Goal: Task Accomplishment & Management: Complete application form

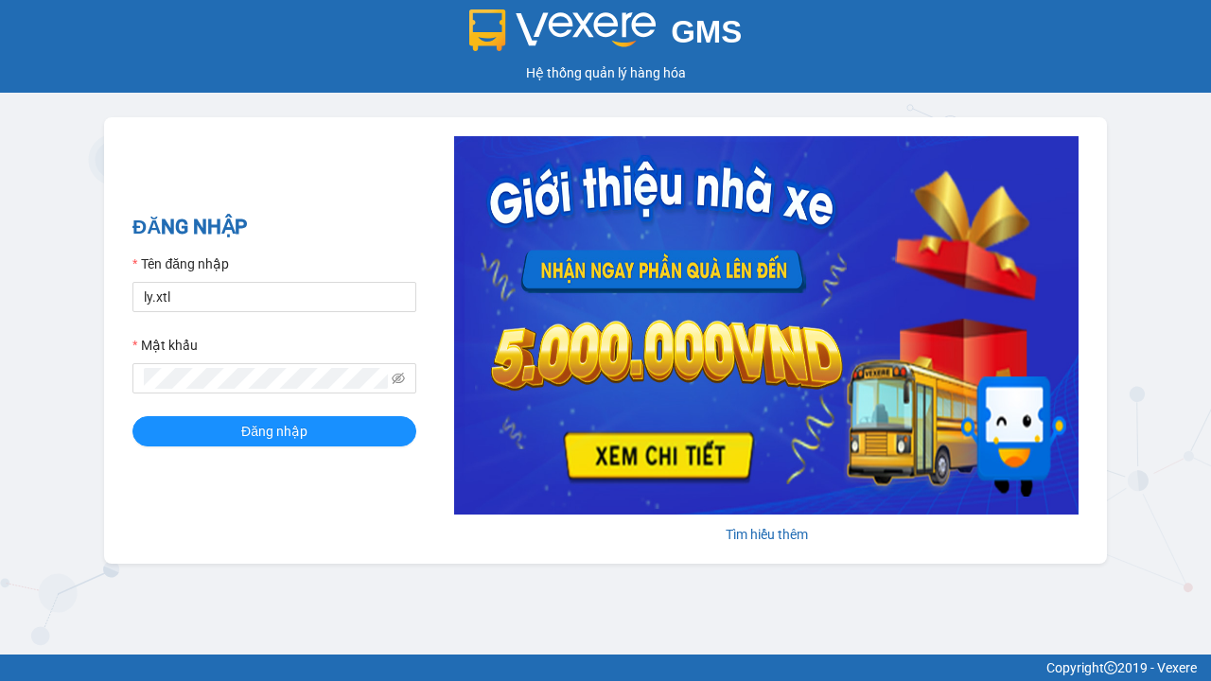
type input "ly.xtl"
click at [274, 430] on span "Đăng nhập" at bounding box center [274, 431] width 66 height 21
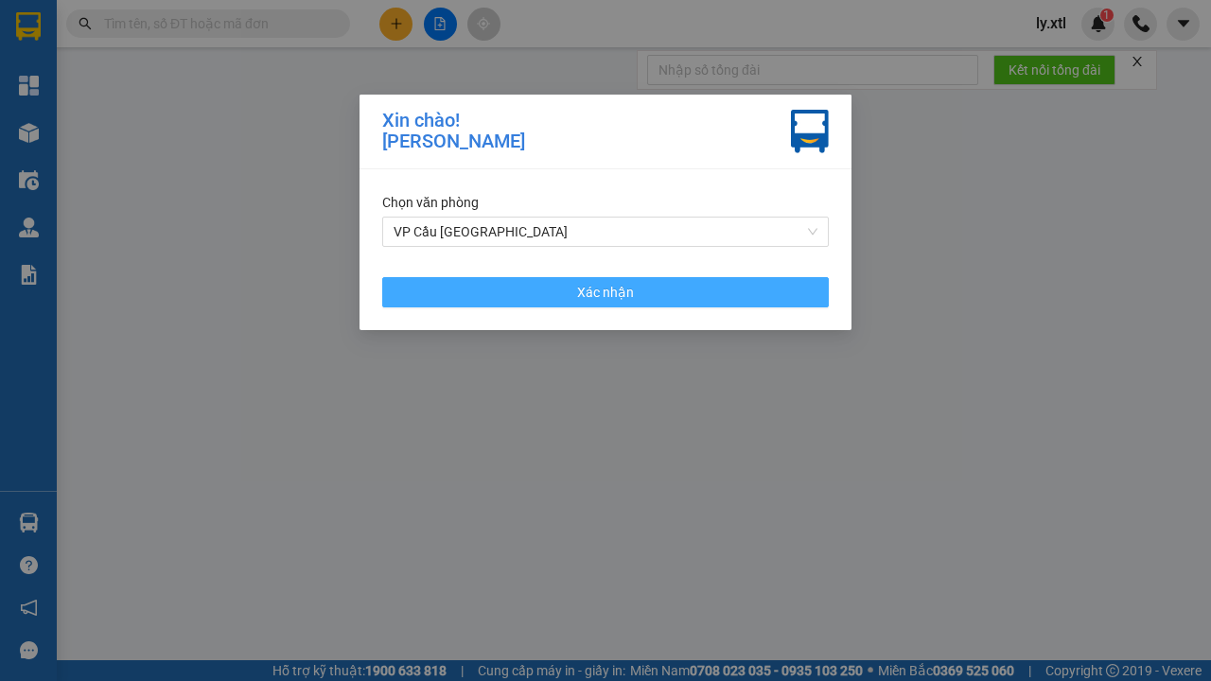
click at [605, 291] on span "Xác nhận" at bounding box center [605, 292] width 57 height 21
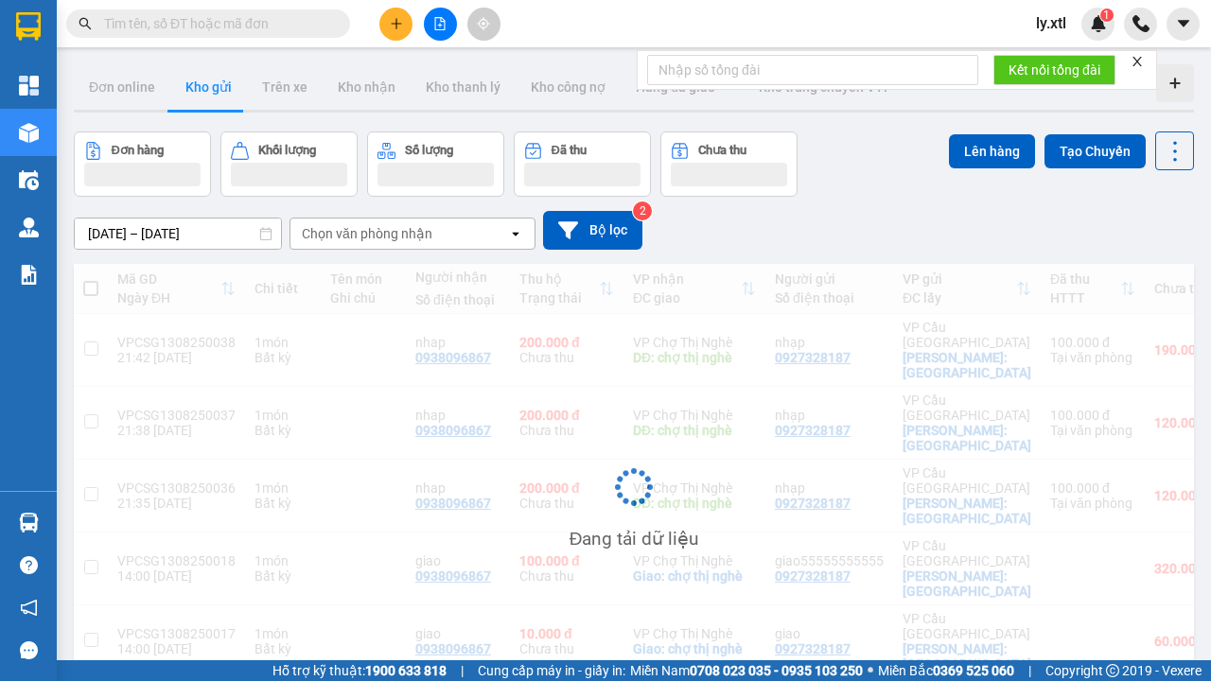
click at [395, 24] on icon "plus" at bounding box center [396, 23] width 10 height 1
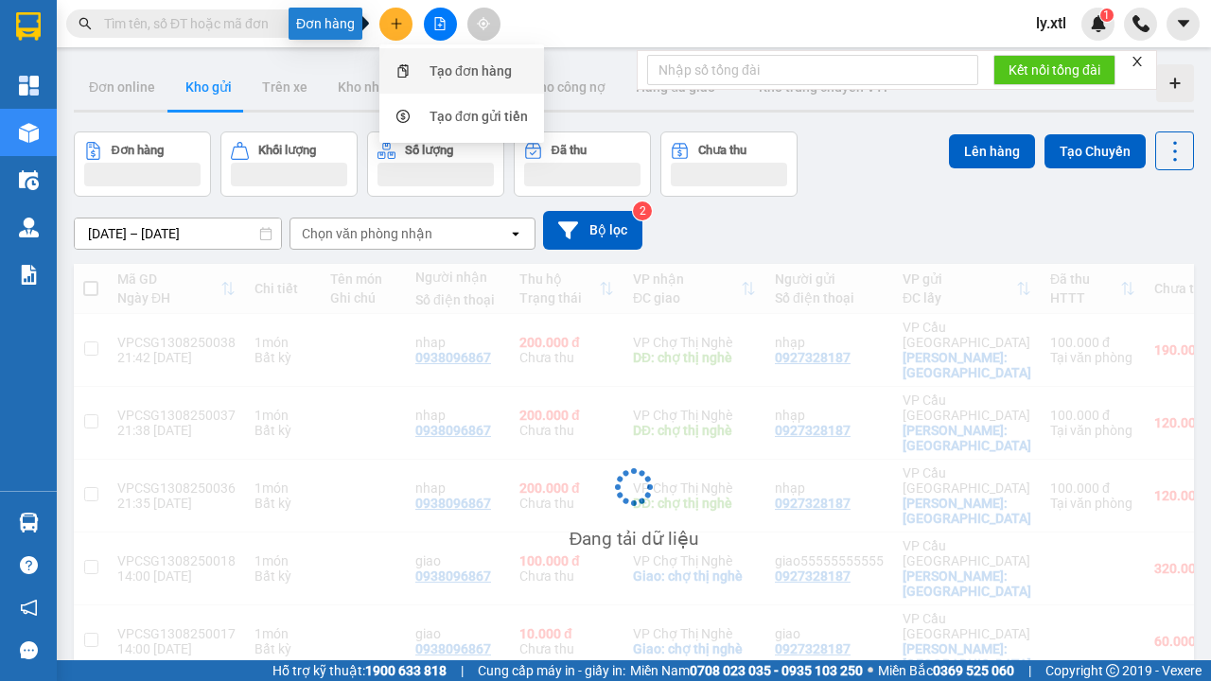
click at [471, 71] on div "Tạo đơn hàng" at bounding box center [470, 71] width 82 height 21
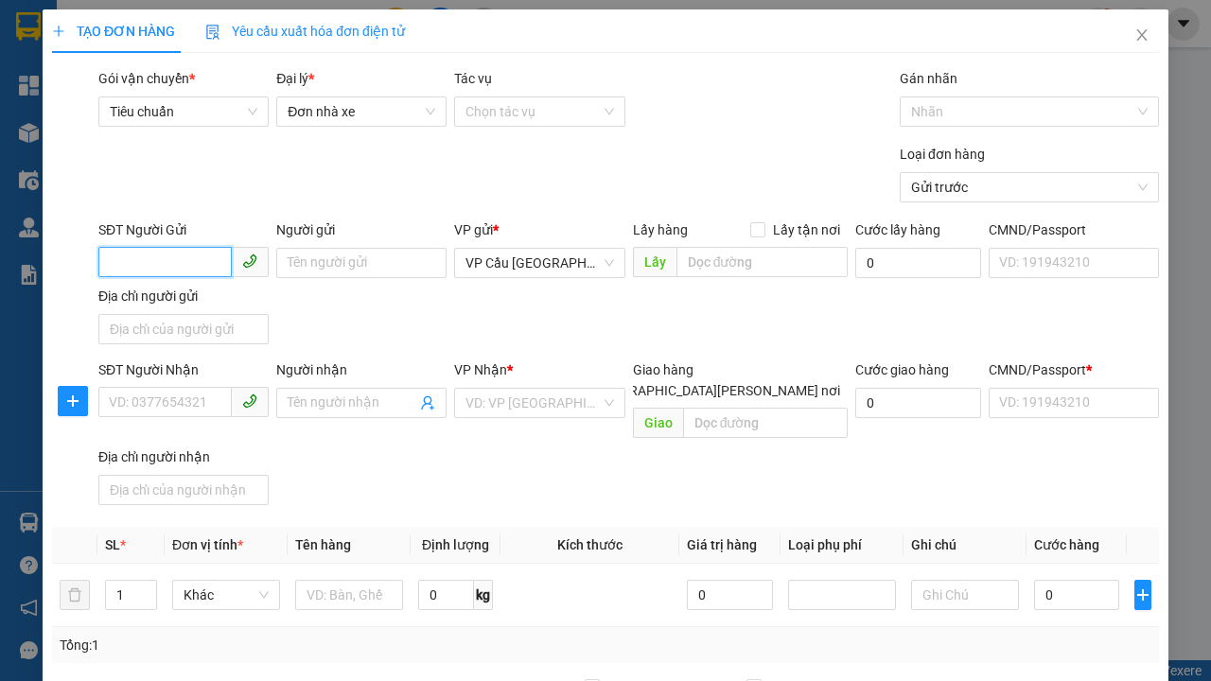
click at [232, 247] on input "SĐT Người Gửi" at bounding box center [164, 262] width 133 height 30
type input "0927328187"
click at [183, 301] on div "0927328187 - nhạp" at bounding box center [184, 300] width 148 height 21
type input "nhạp"
checkbox input "true"
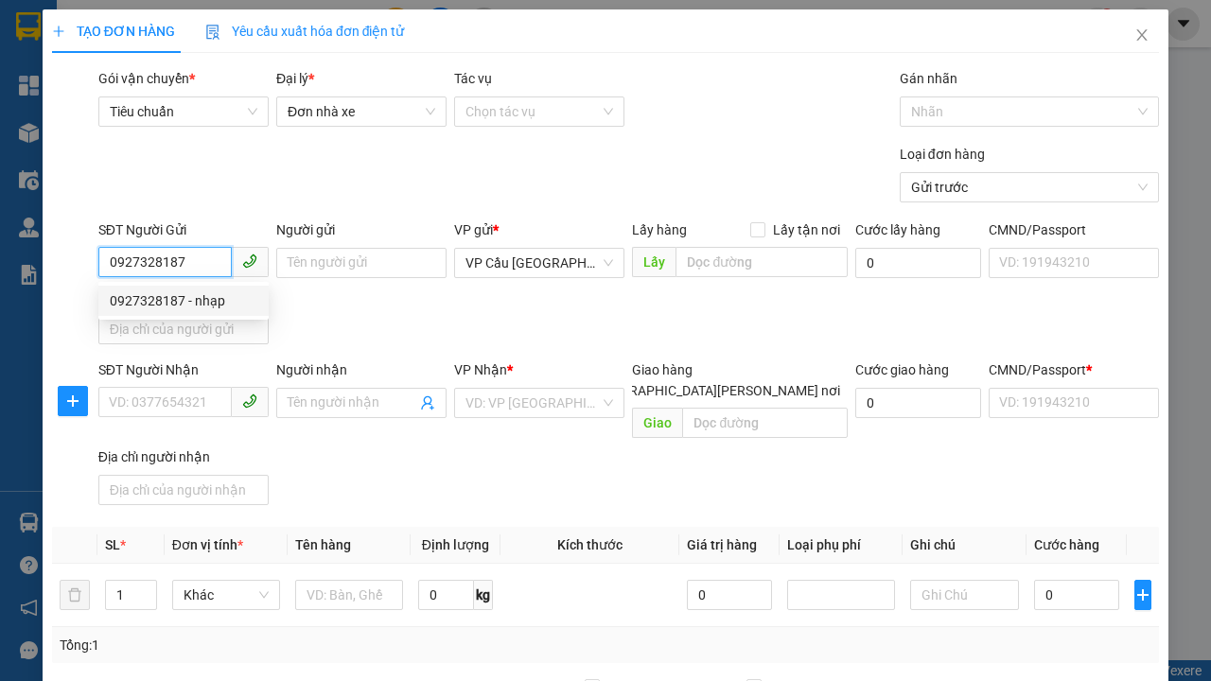
type input "[GEOGRAPHIC_DATA]"
type input "123456789112"
type input "0938096867"
type input "nhap"
type input "chợ thị nghè"
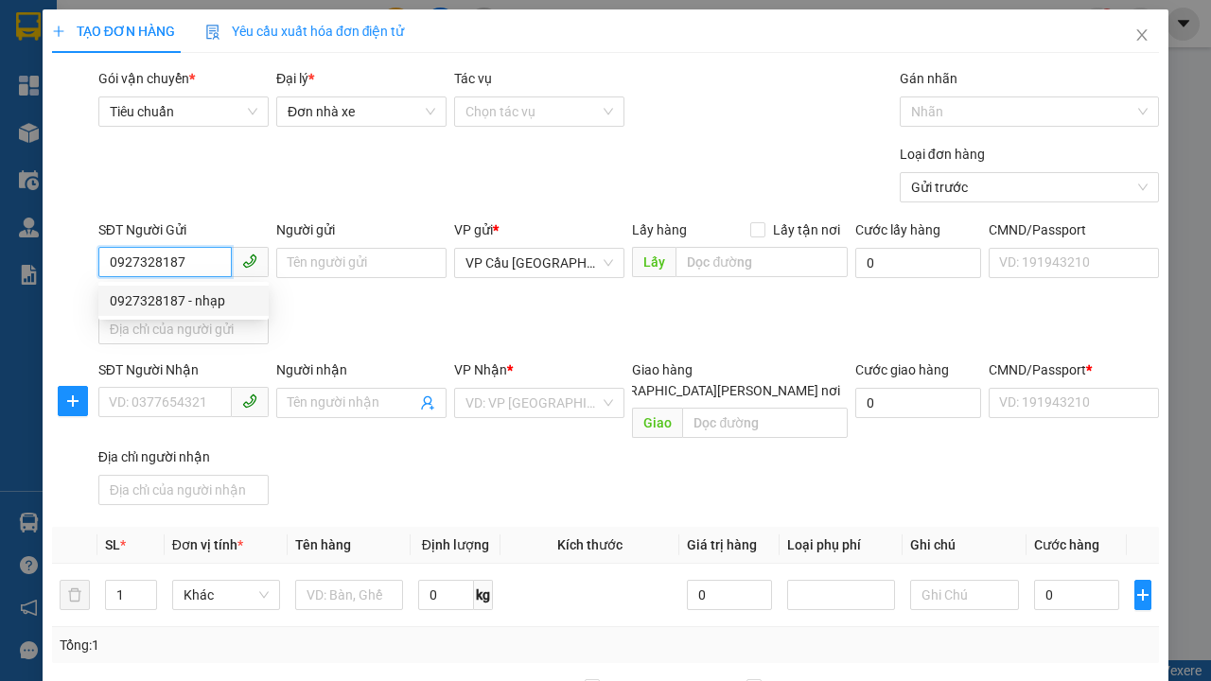
type input "10.000"
type input "123456789456"
type input "200.000"
type input "15.000"
type input "20.000"
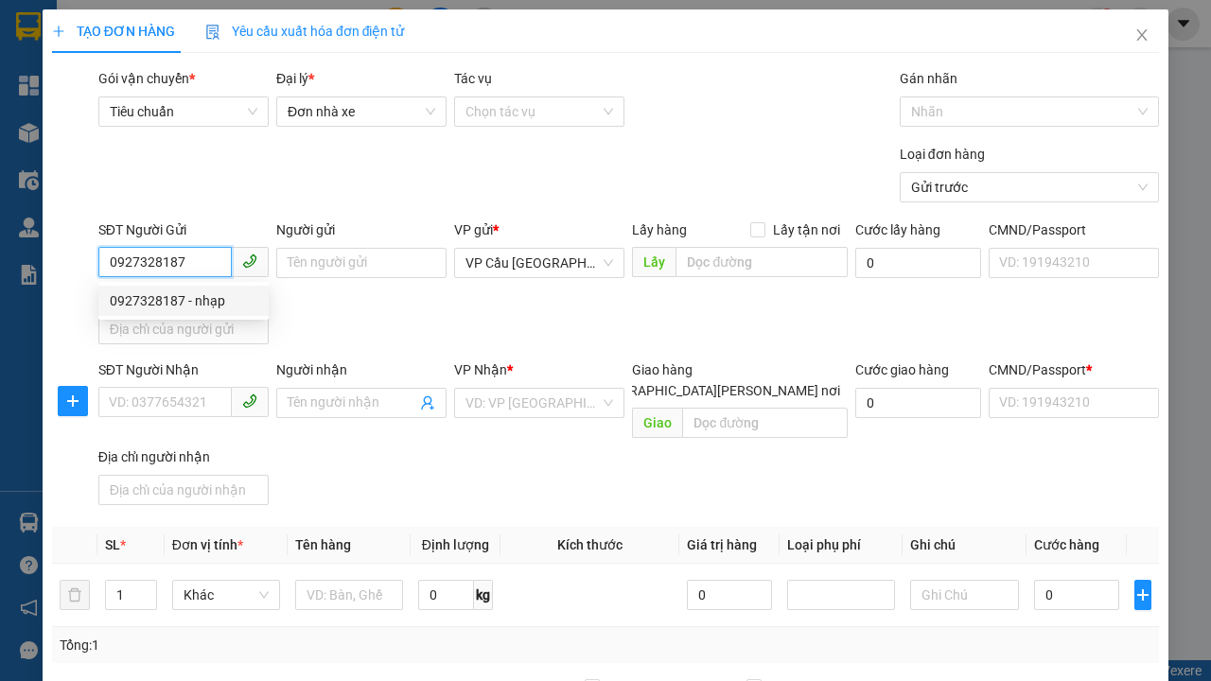
type input "20.000"
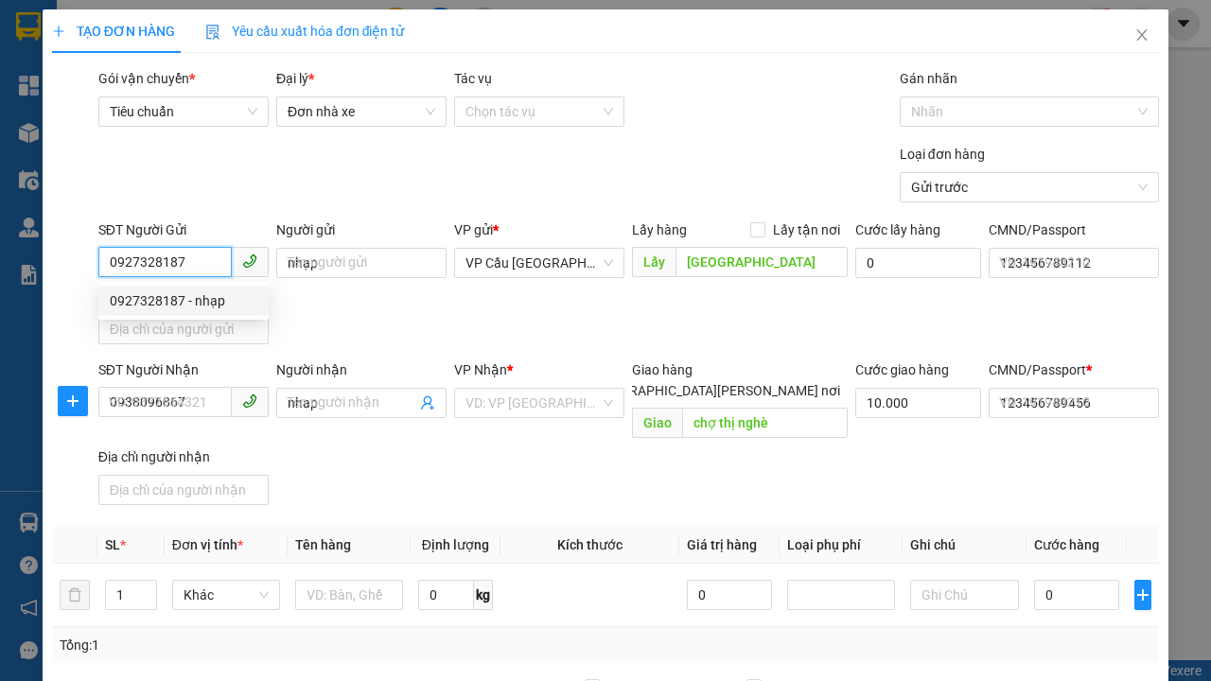
type input "0927328187"
type input "320.000"
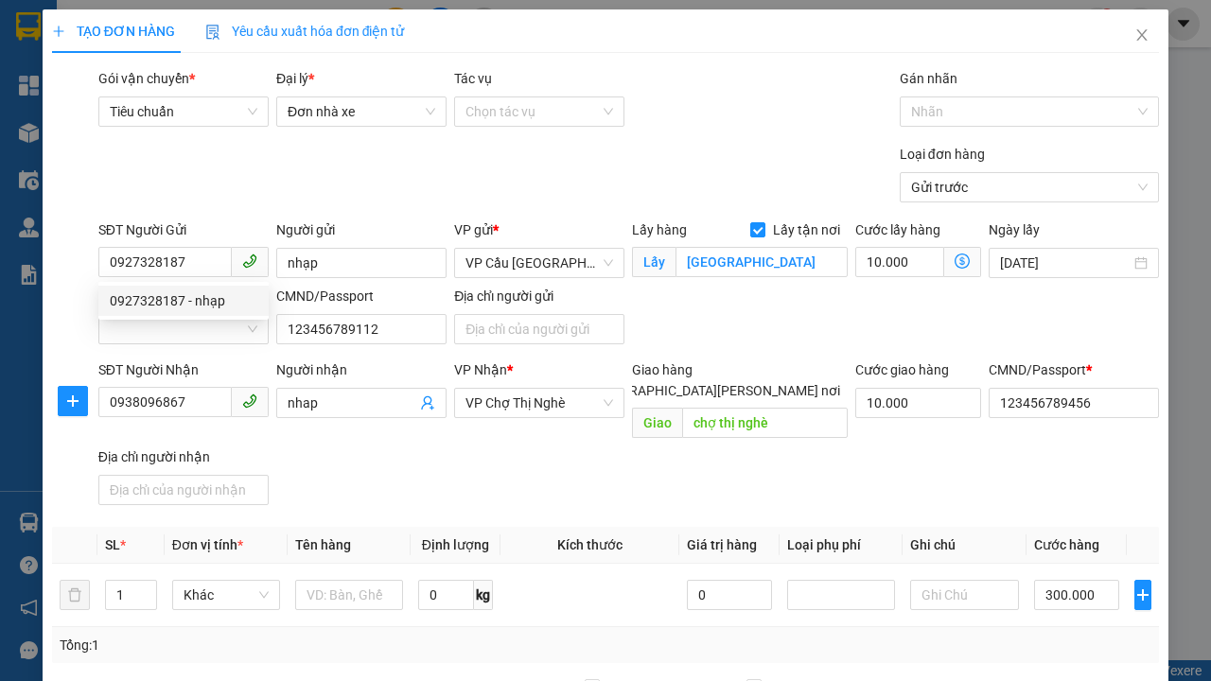
scroll to position [361, 0]
